Goal: Information Seeking & Learning: Learn about a topic

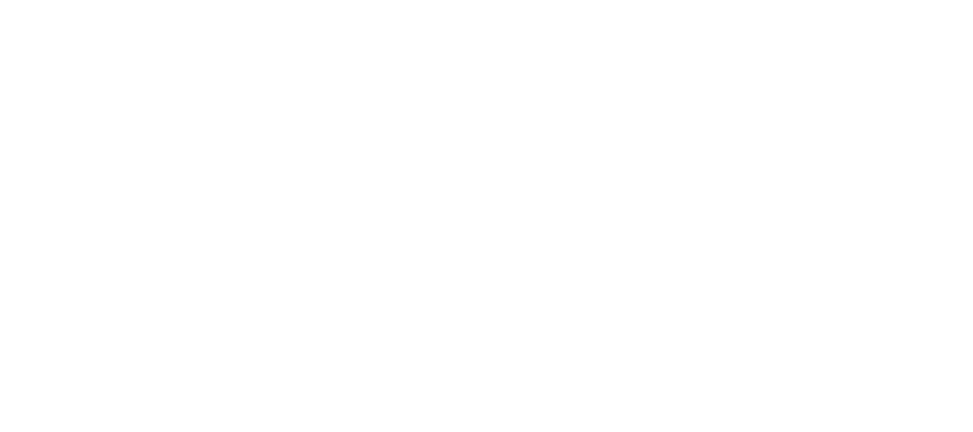
select select "Song"
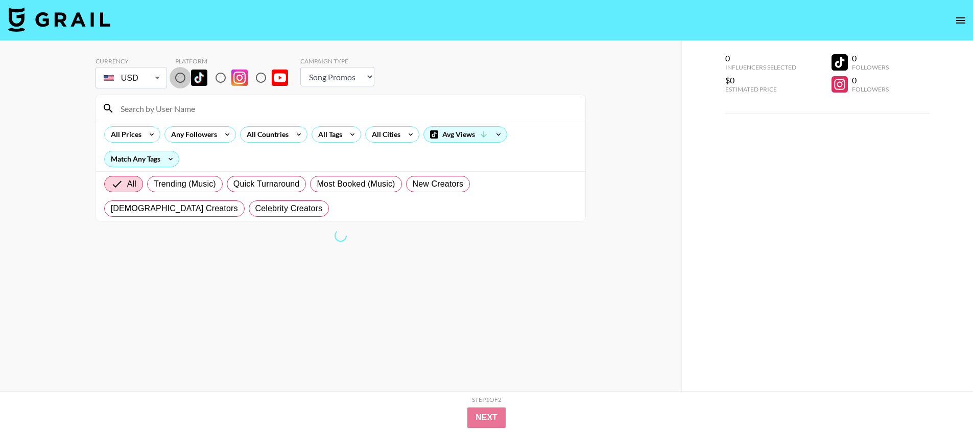
click at [182, 77] on input "radio" at bounding box center [180, 77] width 21 height 21
radio input "true"
click at [180, 118] on div at bounding box center [341, 108] width 490 height 27
click at [292, 140] on icon at bounding box center [299, 134] width 16 height 15
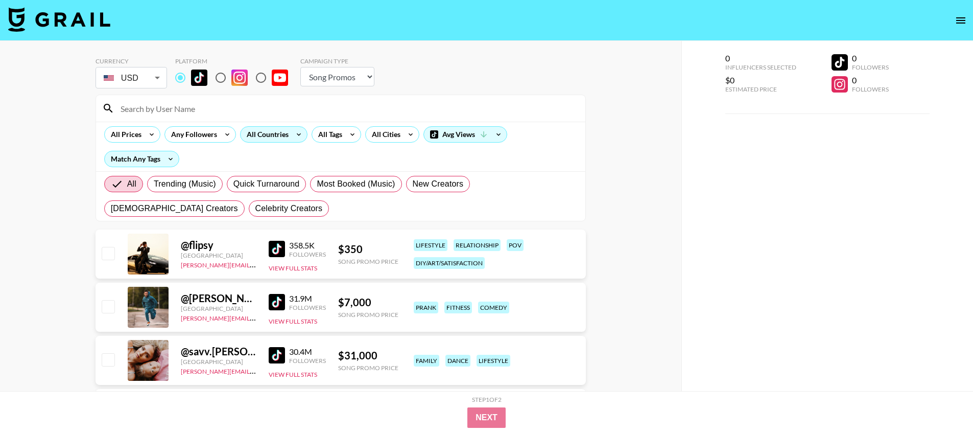
click at [285, 135] on div "All Countries" at bounding box center [266, 134] width 50 height 15
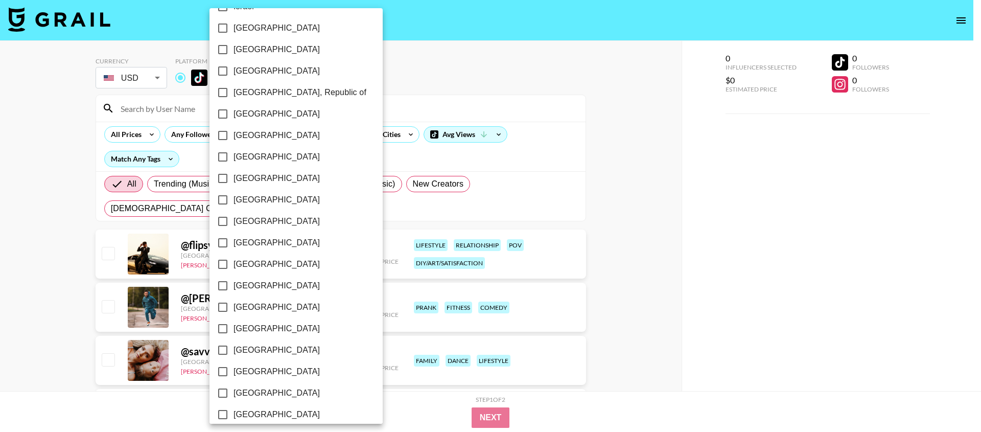
scroll to position [760, 0]
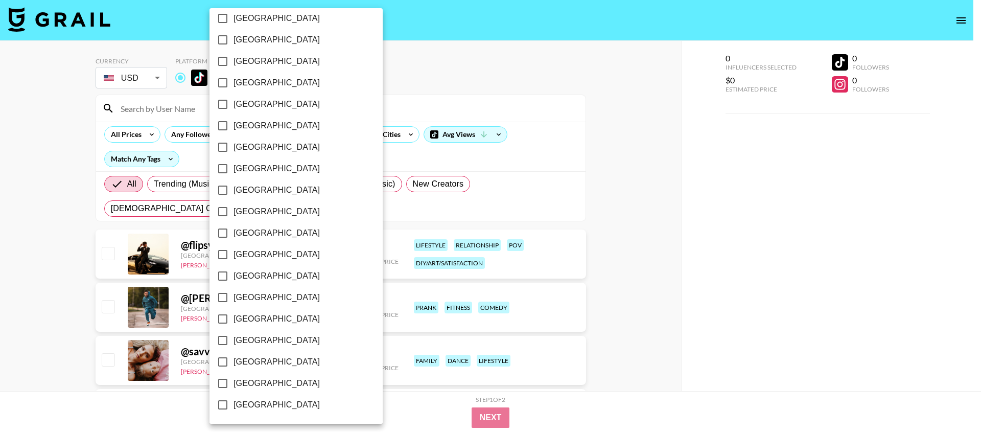
click at [246, 383] on span "[GEOGRAPHIC_DATA]" at bounding box center [277, 383] width 86 height 12
click at [234, 383] on input "[GEOGRAPHIC_DATA]" at bounding box center [222, 382] width 21 height 21
checkbox input "true"
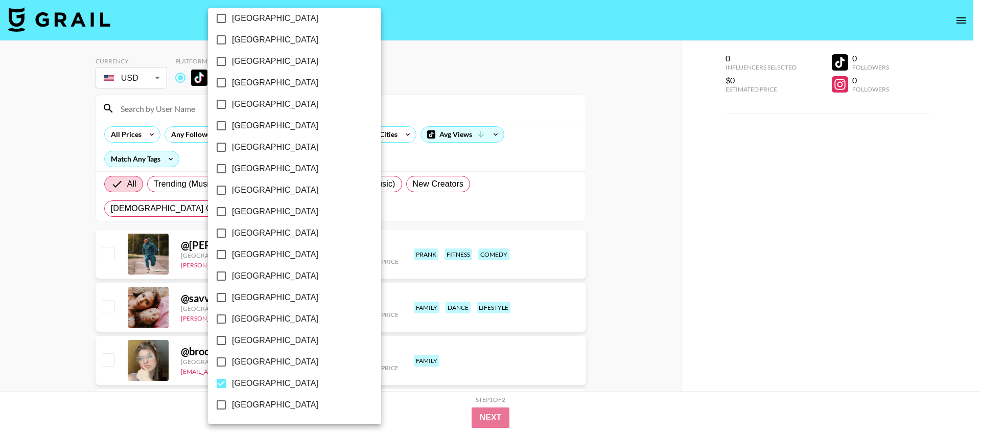
click at [413, 78] on div at bounding box center [490, 216] width 981 height 432
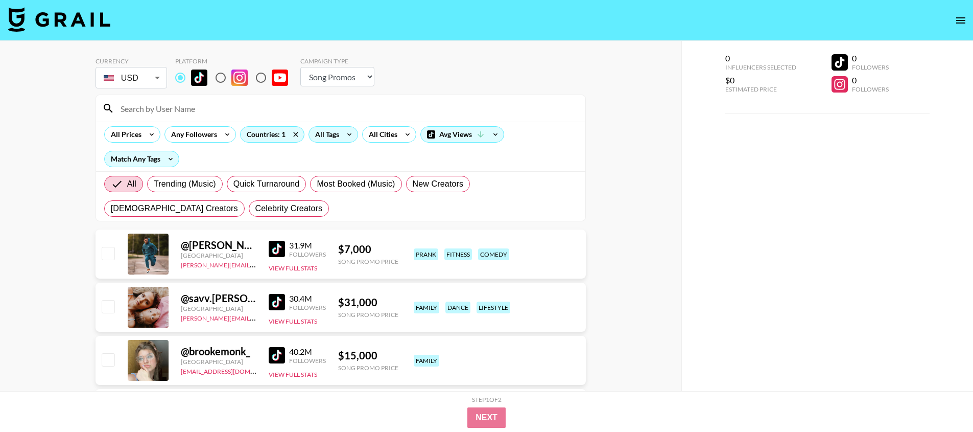
click at [321, 137] on div "All Tags" at bounding box center [325, 134] width 32 height 15
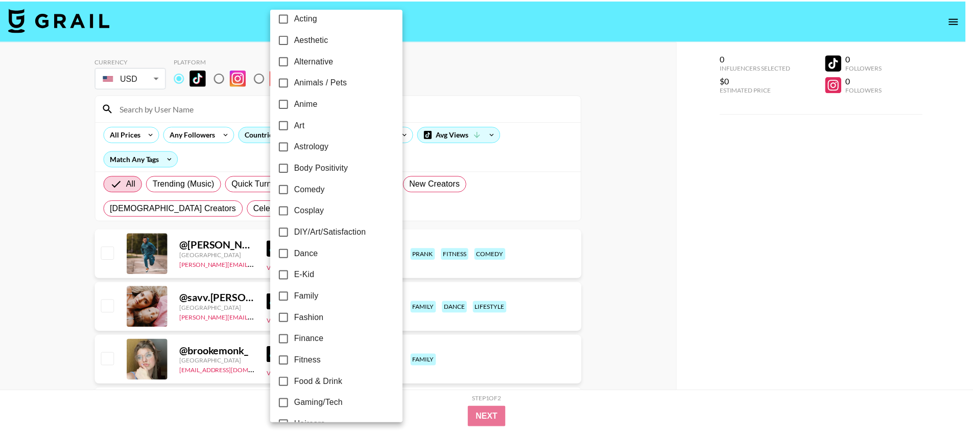
scroll to position [0, 0]
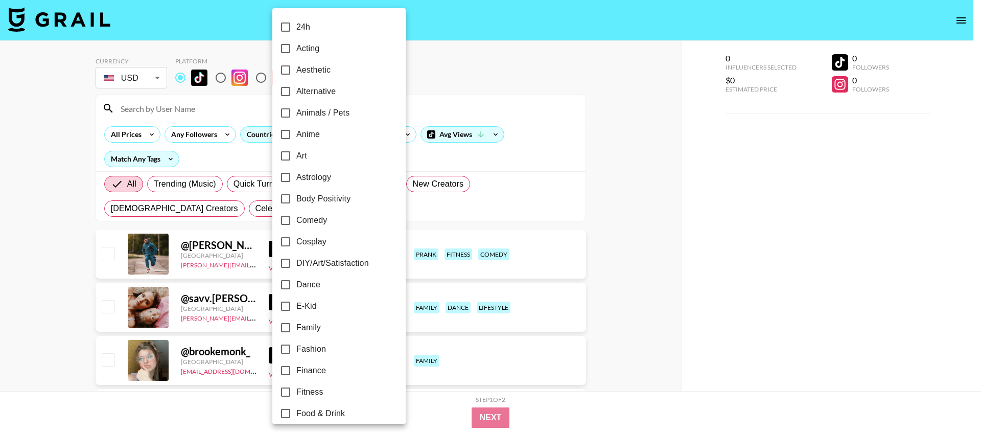
click at [471, 86] on div at bounding box center [490, 216] width 981 height 432
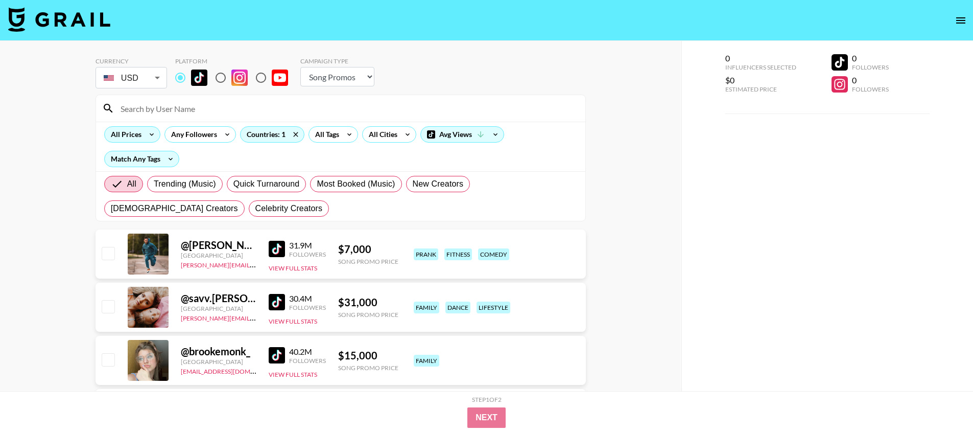
click at [113, 139] on div "All Prices" at bounding box center [124, 134] width 39 height 15
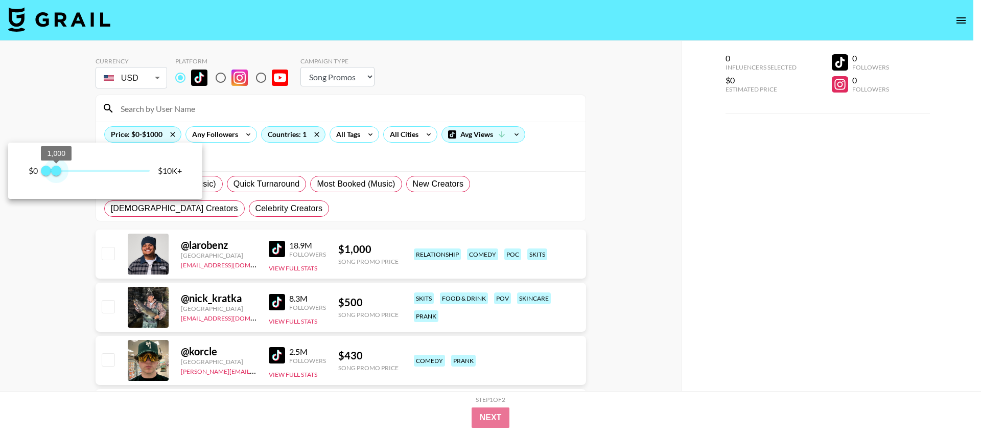
type input "750"
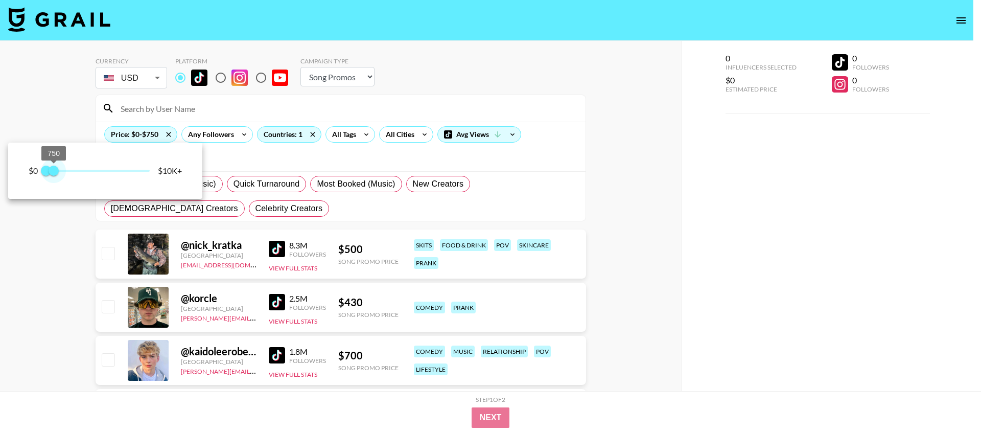
drag, startPoint x: 143, startPoint y: 167, endPoint x: 54, endPoint y: 174, distance: 89.7
click at [54, 174] on span "750" at bounding box center [54, 171] width 10 height 10
click at [67, 233] on div at bounding box center [490, 216] width 981 height 432
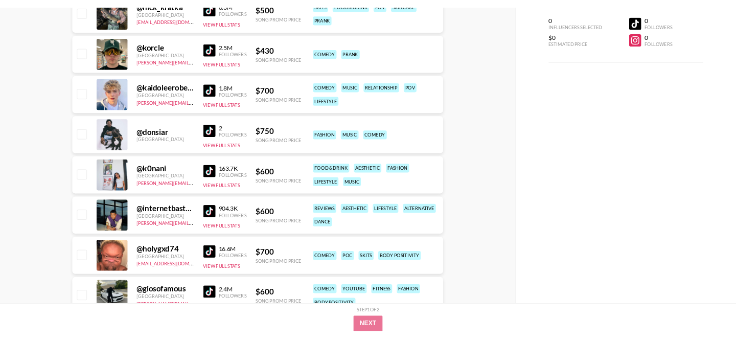
scroll to position [254, 0]
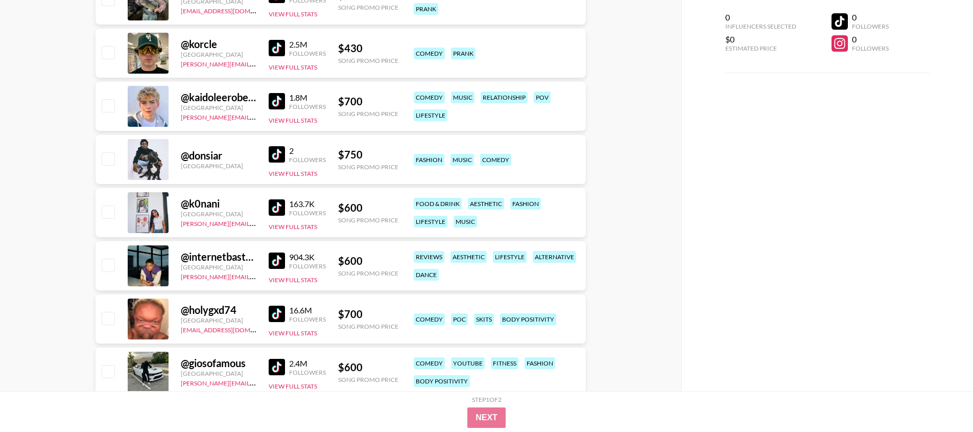
click at [282, 201] on img at bounding box center [277, 207] width 16 height 16
